Goal: Find specific page/section: Find specific page/section

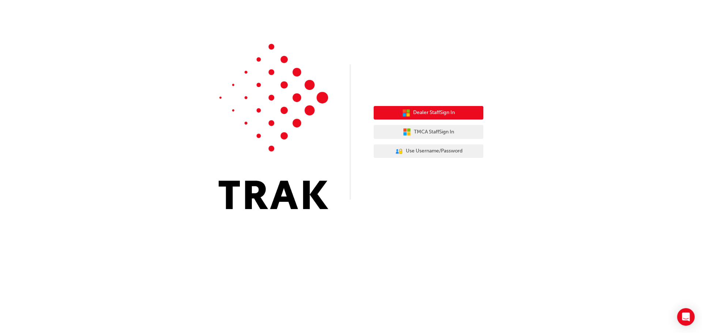
click at [436, 109] on span "Dealer Staff Sign In" at bounding box center [434, 113] width 42 height 8
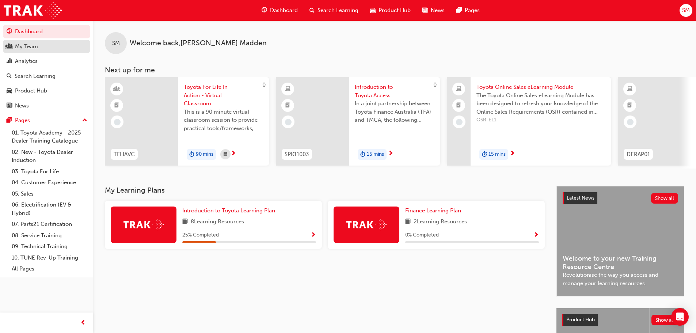
click at [26, 47] on div "My Team" at bounding box center [26, 46] width 23 height 8
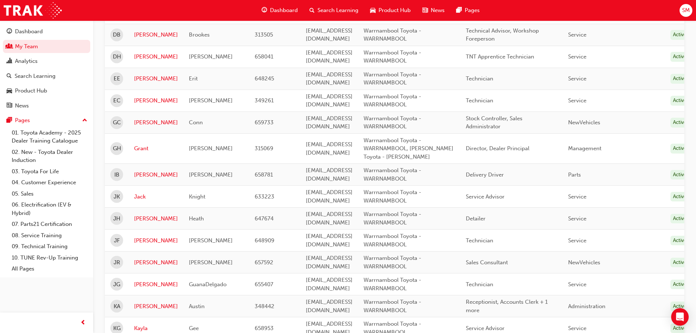
scroll to position [292, 0]
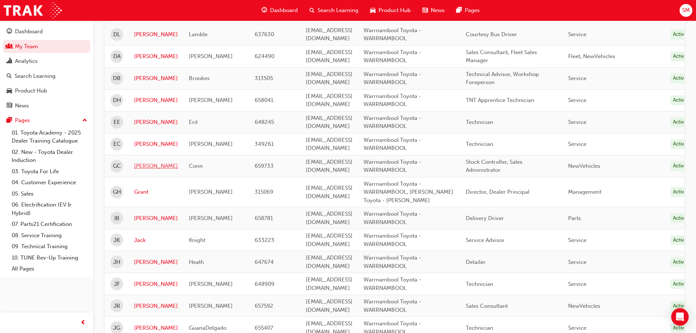
click at [147, 167] on link "[PERSON_NAME]" at bounding box center [156, 166] width 44 height 8
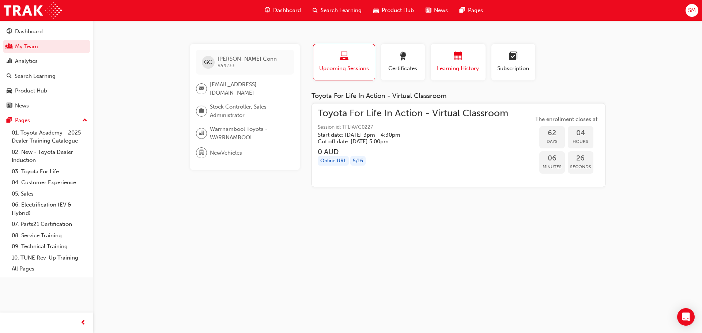
click at [446, 58] on div "button" at bounding box center [458, 57] width 44 height 11
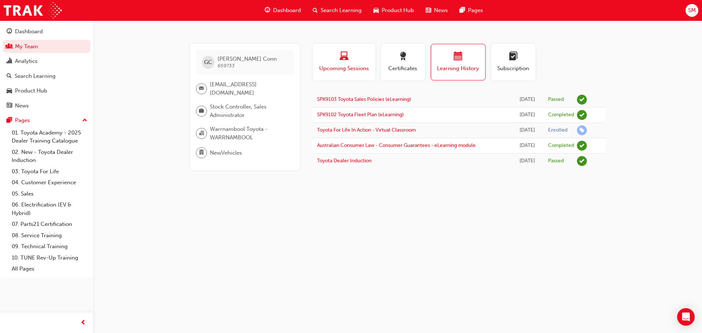
click at [346, 53] on span "laptop-icon" at bounding box center [344, 57] width 9 height 10
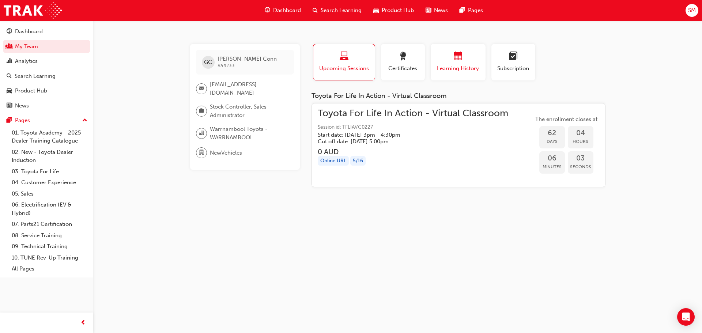
click at [451, 56] on div "button" at bounding box center [458, 57] width 44 height 11
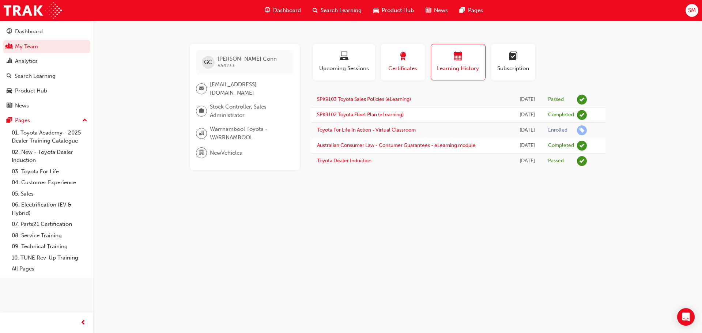
click at [398, 63] on div "button" at bounding box center [402, 57] width 33 height 11
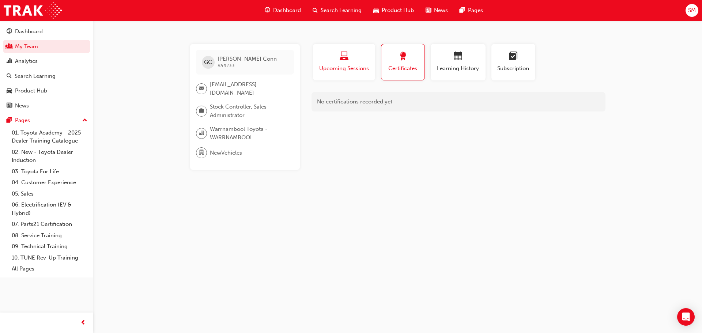
click at [351, 49] on button "Upcoming Sessions" at bounding box center [344, 62] width 62 height 37
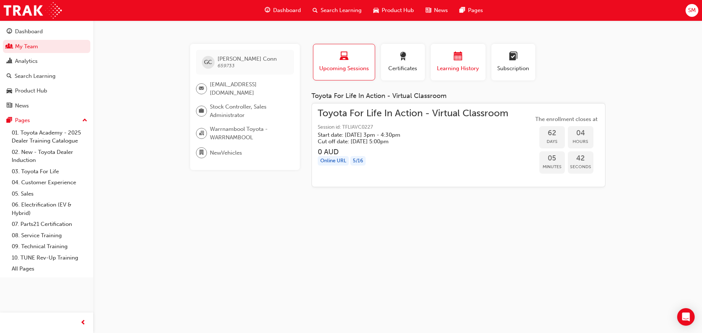
drag, startPoint x: 397, startPoint y: 58, endPoint x: 472, endPoint y: 52, distance: 75.6
click at [397, 58] on div "button" at bounding box center [402, 57] width 33 height 11
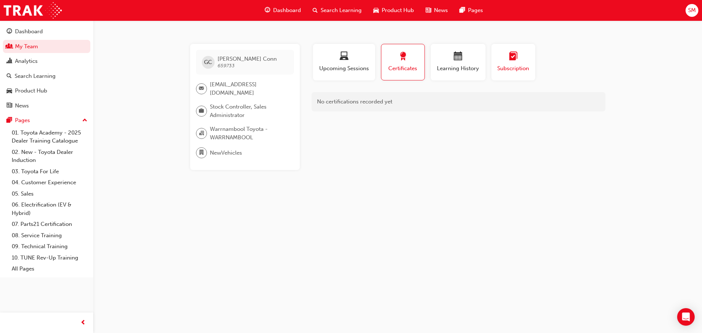
drag, startPoint x: 469, startPoint y: 60, endPoint x: 520, endPoint y: 56, distance: 50.6
click at [468, 60] on div "button" at bounding box center [458, 57] width 44 height 11
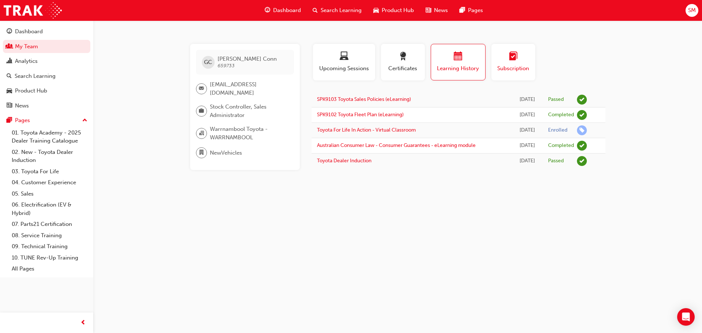
click at [508, 63] on div "button" at bounding box center [513, 57] width 33 height 11
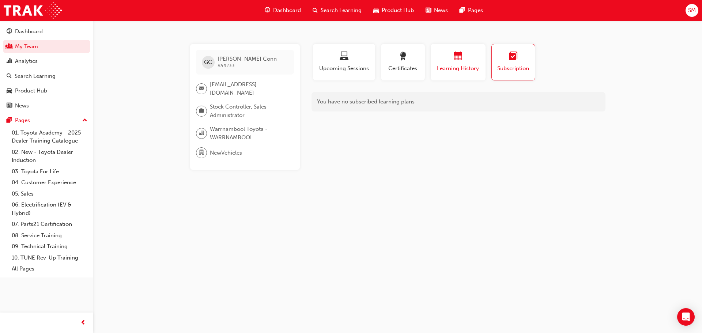
click at [459, 61] on span "calendar-icon" at bounding box center [458, 57] width 9 height 10
